Goal: Transaction & Acquisition: Purchase product/service

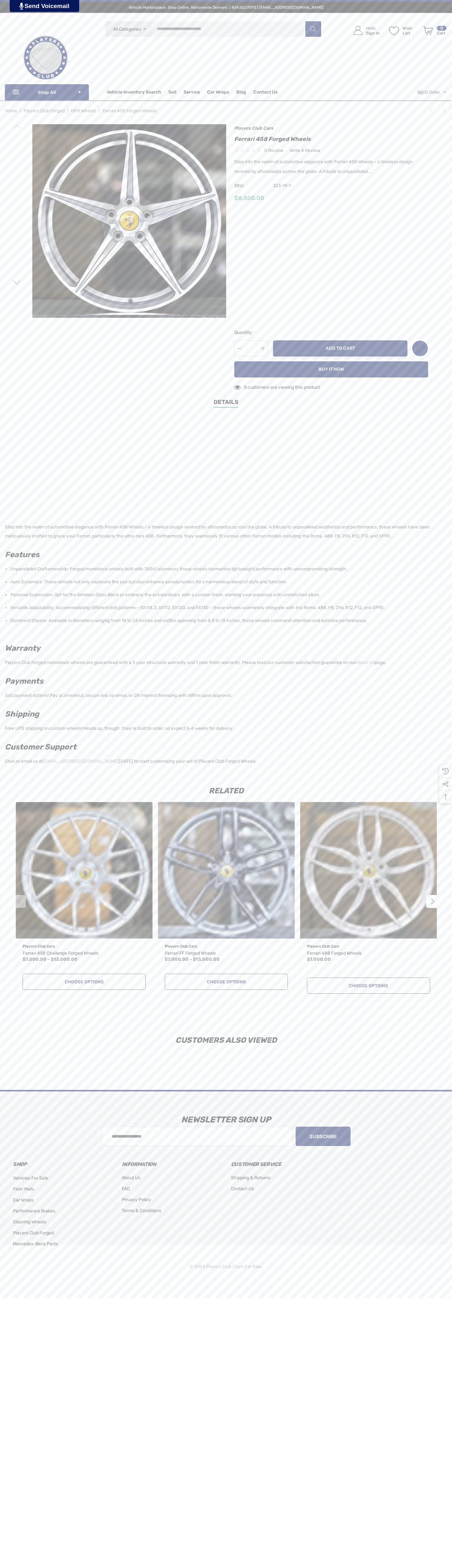
click at [340, 348] on button "Add to Cart" at bounding box center [340, 348] width 134 height 16
click at [428, 30] on icon "Review Your Cart Review Your Cart" at bounding box center [428, 30] width 10 height 9
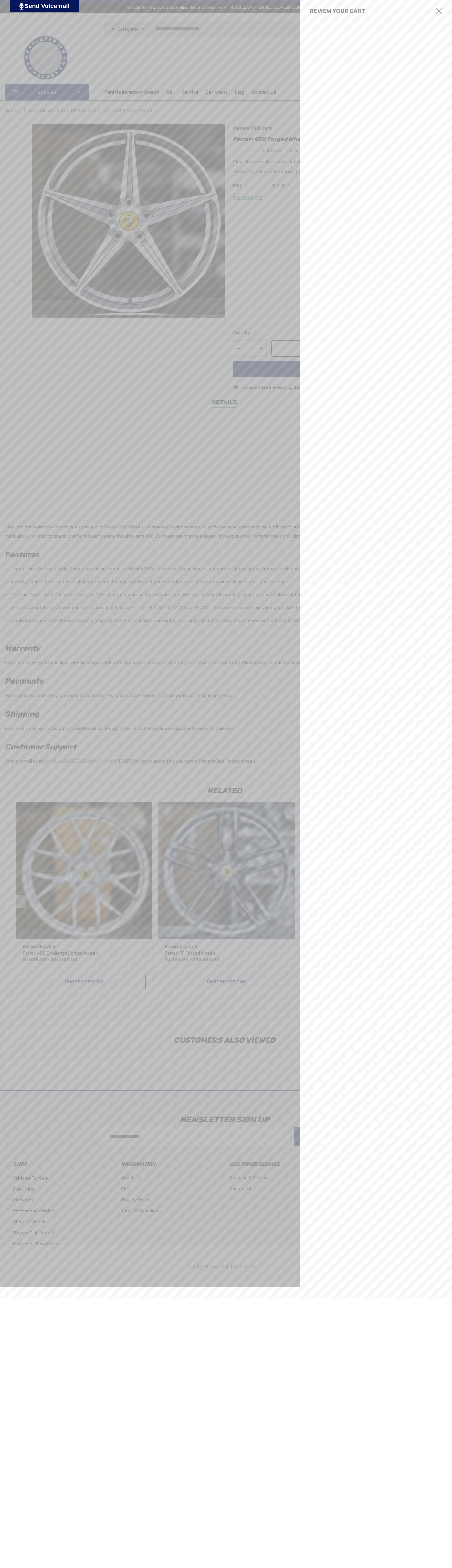
click at [439, 12] on use "Close" at bounding box center [439, 11] width 6 height 6
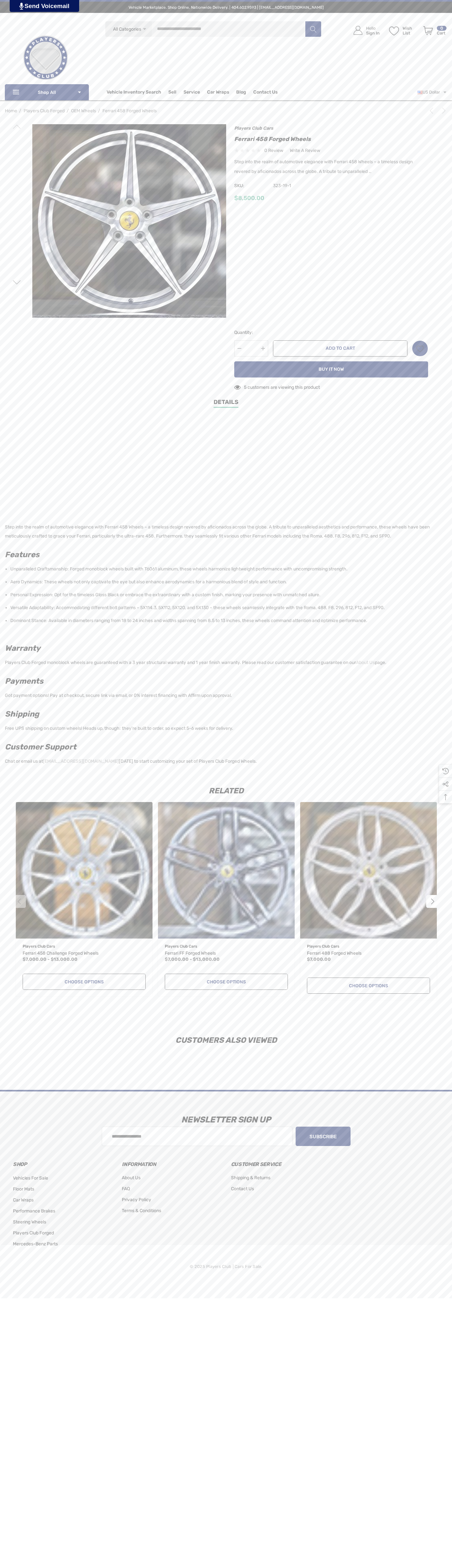
click at [442, 111] on icon "Next" at bounding box center [443, 111] width 7 height 7
click at [440, 112] on icon "Next" at bounding box center [443, 111] width 7 height 7
click at [250, 186] on span "SKU:" at bounding box center [250, 186] width 32 height 9
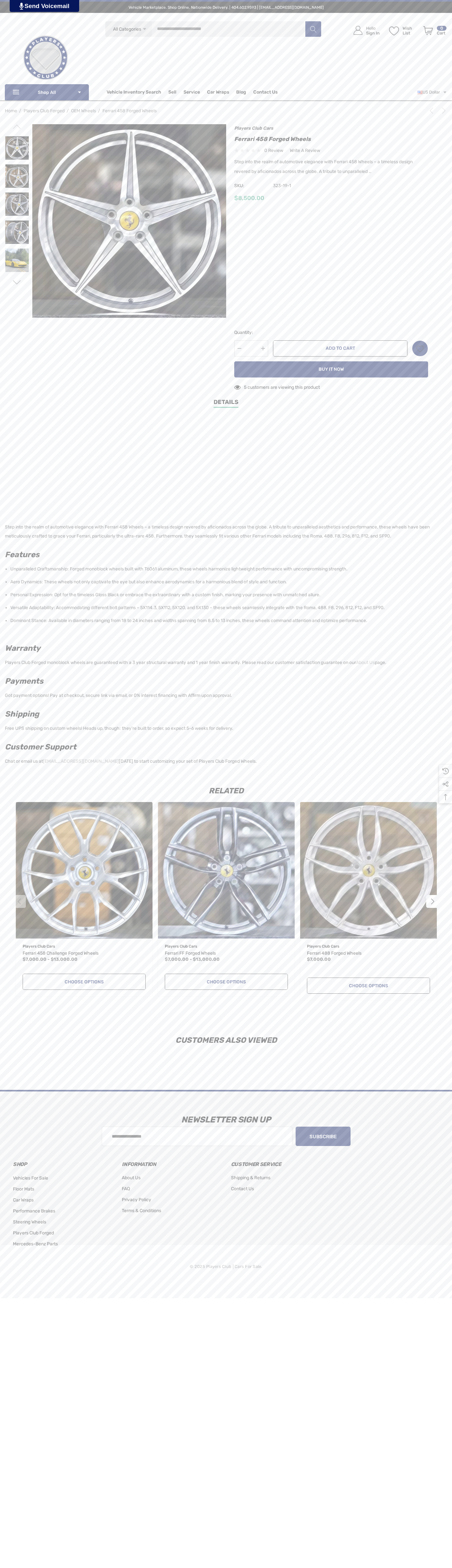
click at [331, 198] on div "$8,500.00" at bounding box center [331, 198] width 194 height 8
click at [251, 348] on input "*" at bounding box center [251, 348] width 34 height 16
click at [420, 348] on icon "Wish List Wish List" at bounding box center [420, 349] width 7 height 7
click at [390, 366] on input "**********" at bounding box center [390, 366] width 76 height 12
click at [226, 404] on link "Details" at bounding box center [225, 403] width 25 height 10
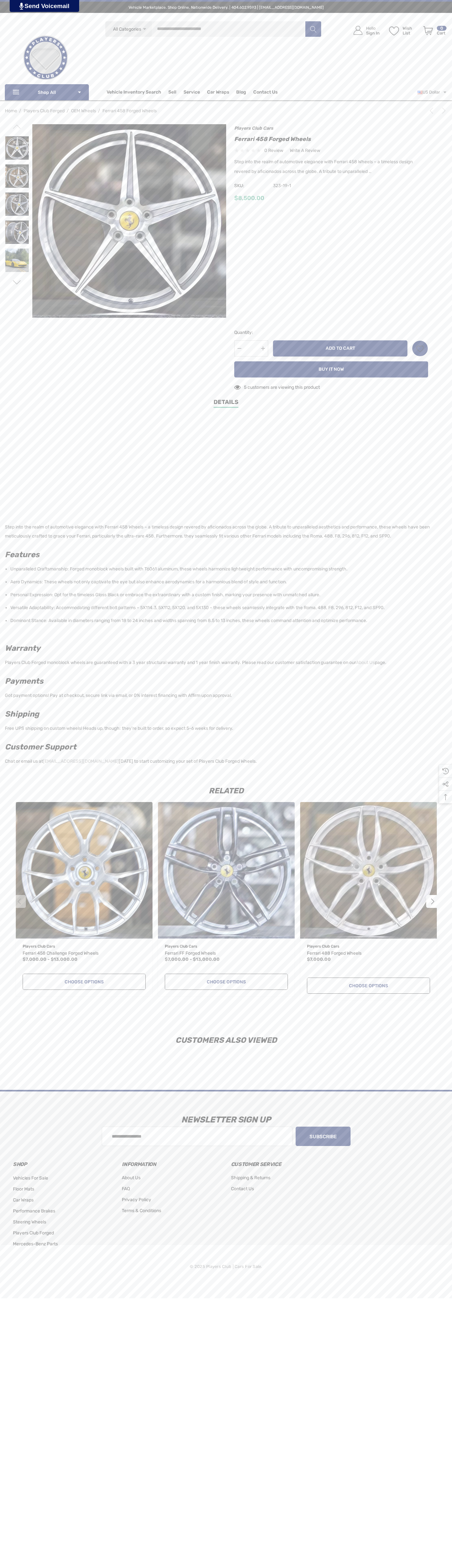
click at [340, 348] on button "Add to Cart" at bounding box center [340, 348] width 134 height 16
click at [428, 30] on icon "Review Your Cart Review Your Cart" at bounding box center [428, 30] width 10 height 9
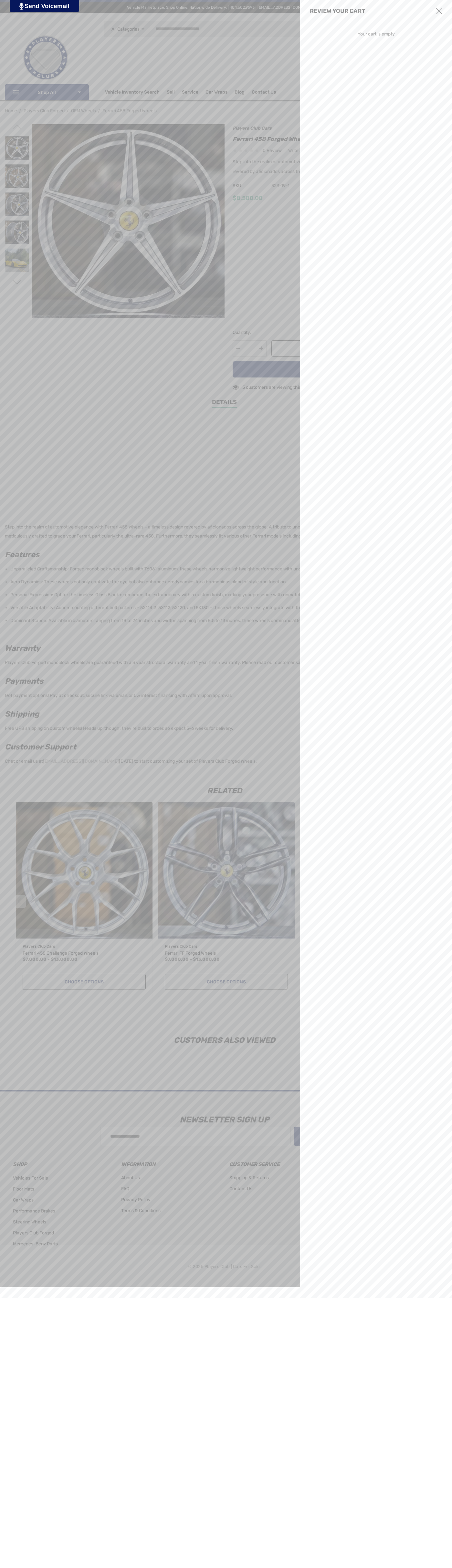
click at [439, 12] on use "Close" at bounding box center [439, 11] width 6 height 6
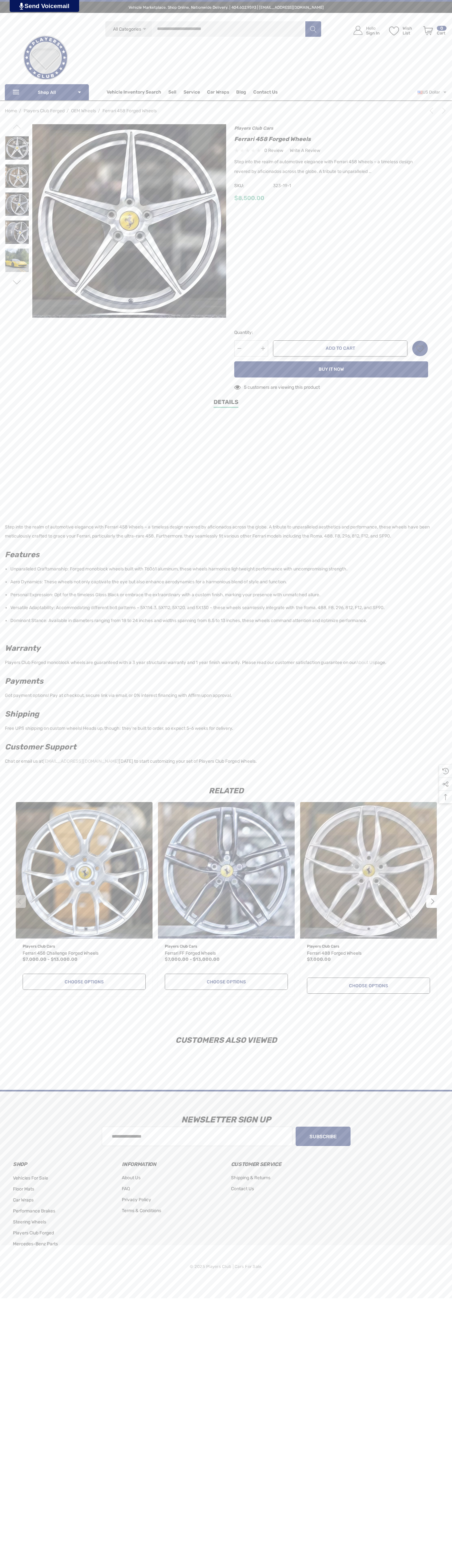
click at [442, 111] on icon "Next" at bounding box center [443, 111] width 7 height 7
